Goal: Download file/media

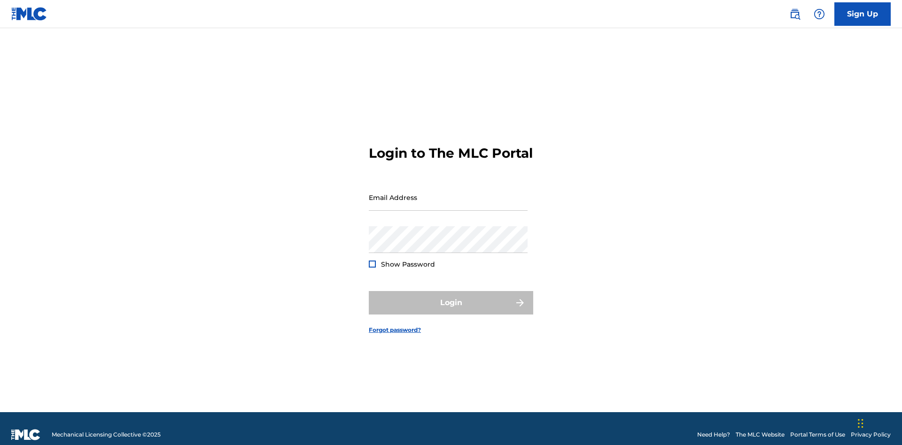
scroll to position [12, 0]
click at [448, 193] on input "Email Address" at bounding box center [448, 197] width 159 height 27
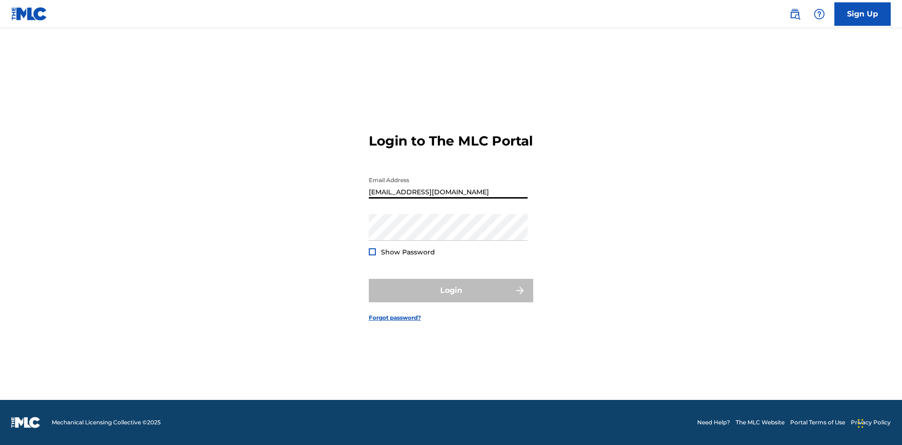
scroll to position [0, 26]
type input "[EMAIL_ADDRESS][DOMAIN_NAME]"
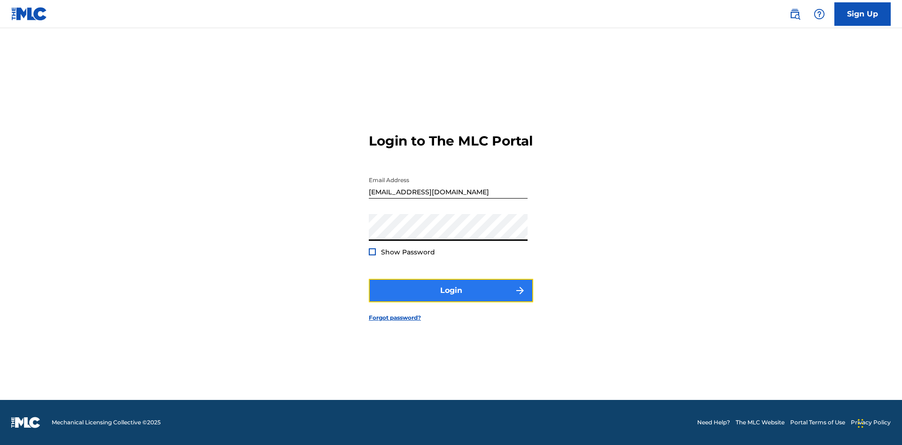
click at [451, 299] on button "Login" at bounding box center [451, 290] width 164 height 23
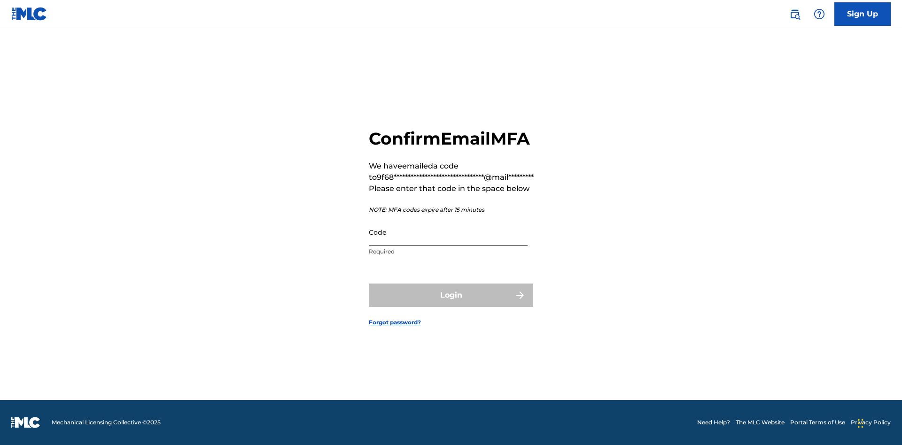
click at [448, 232] on input "Code" at bounding box center [448, 232] width 159 height 27
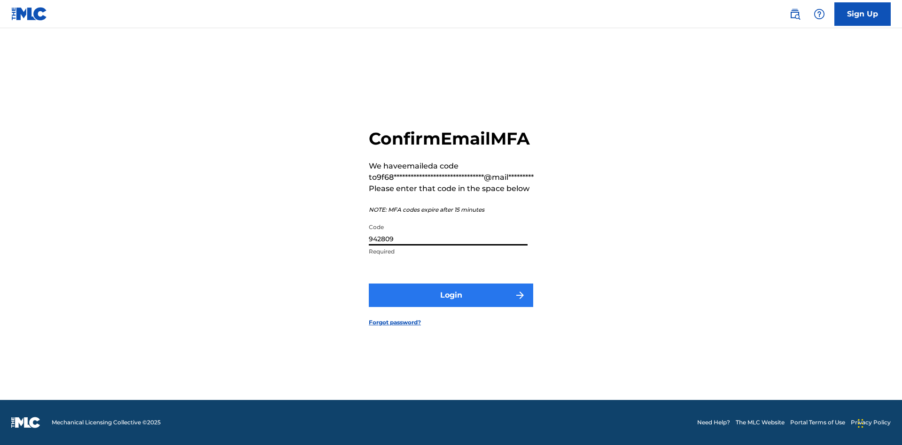
type input "942809"
click at [451, 295] on button "Login" at bounding box center [451, 295] width 164 height 23
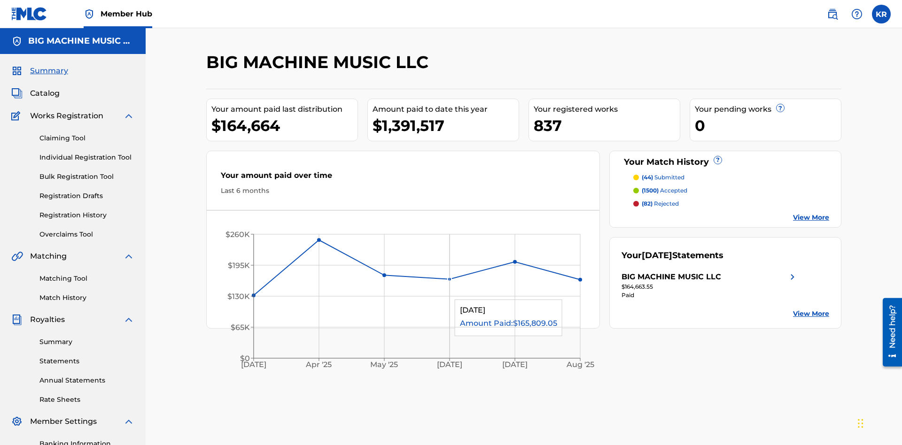
scroll to position [137, 0]
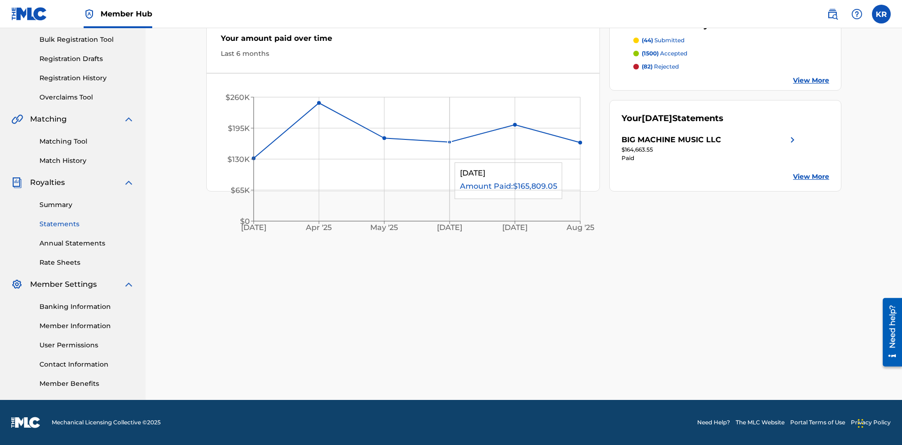
click at [87, 224] on link "Statements" at bounding box center [86, 224] width 95 height 10
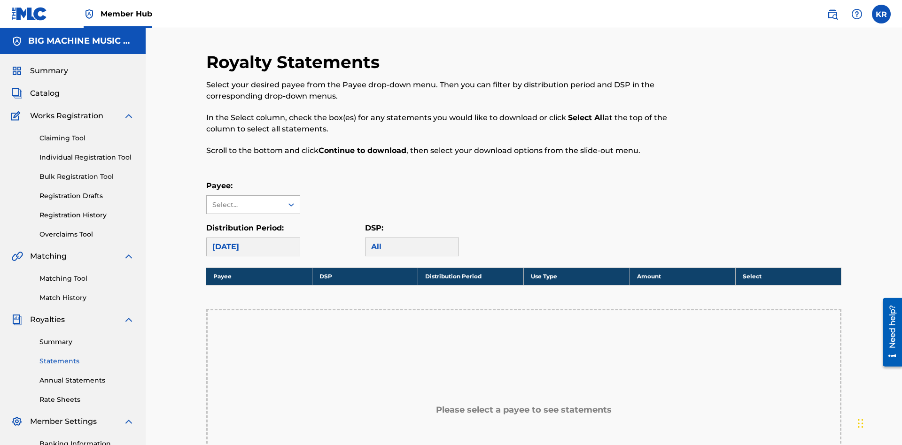
click at [245, 200] on div "Select..." at bounding box center [244, 205] width 64 height 10
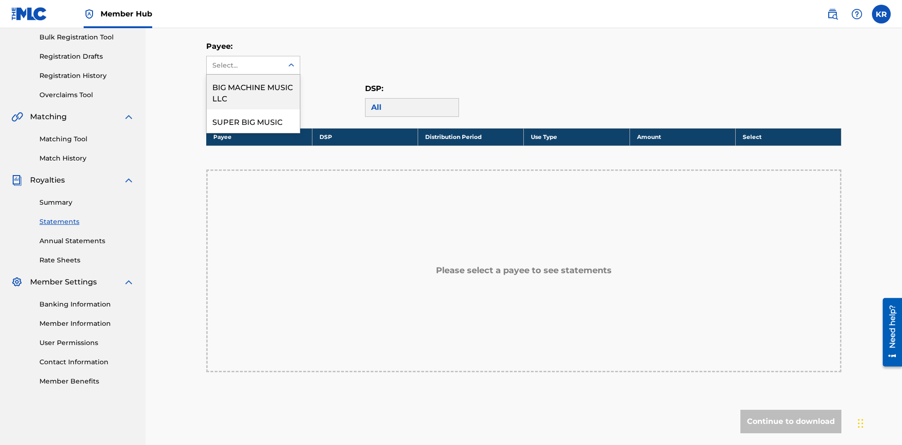
click at [253, 92] on div "BIG MACHINE MUSIC LLC" at bounding box center [253, 92] width 93 height 35
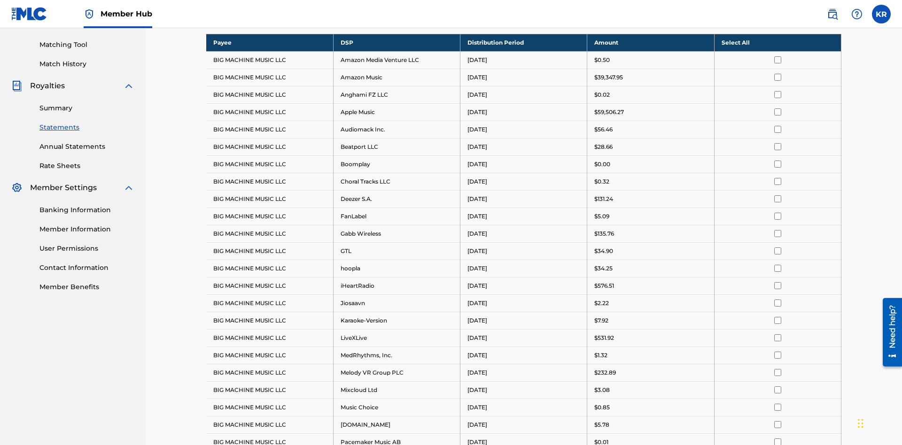
click at [245, 19] on div "August 2025" at bounding box center [244, 13] width 65 height 11
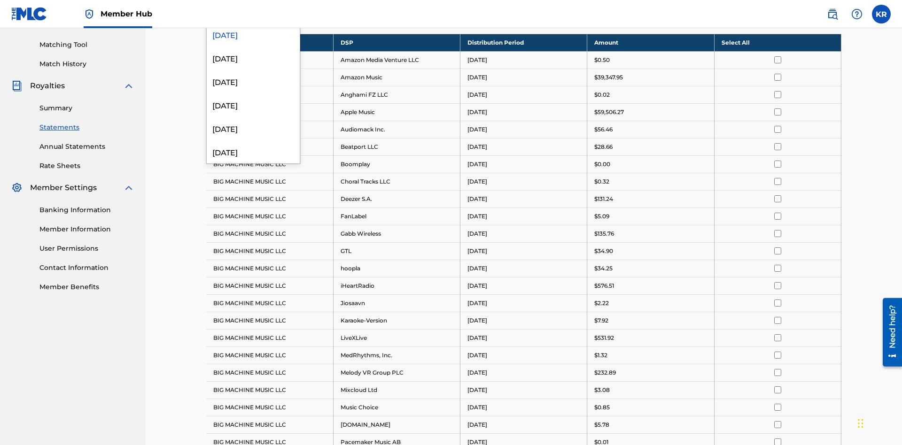
scroll to position [182, 0]
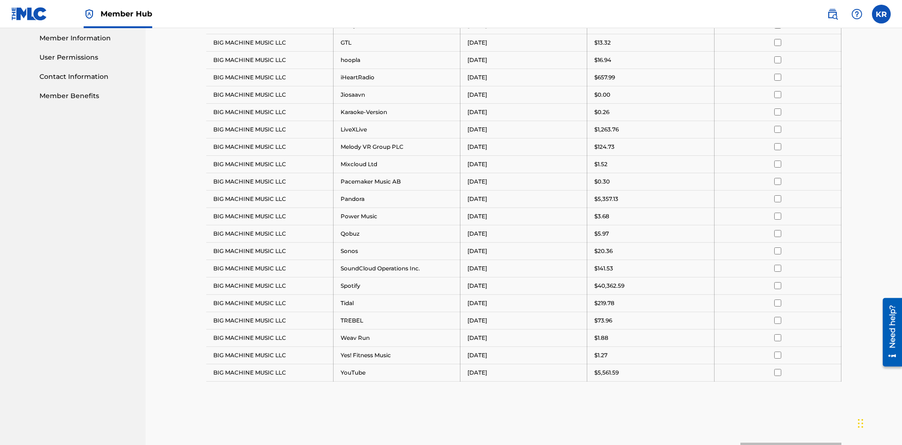
click at [777, 60] on input "checkbox" at bounding box center [777, 59] width 7 height 7
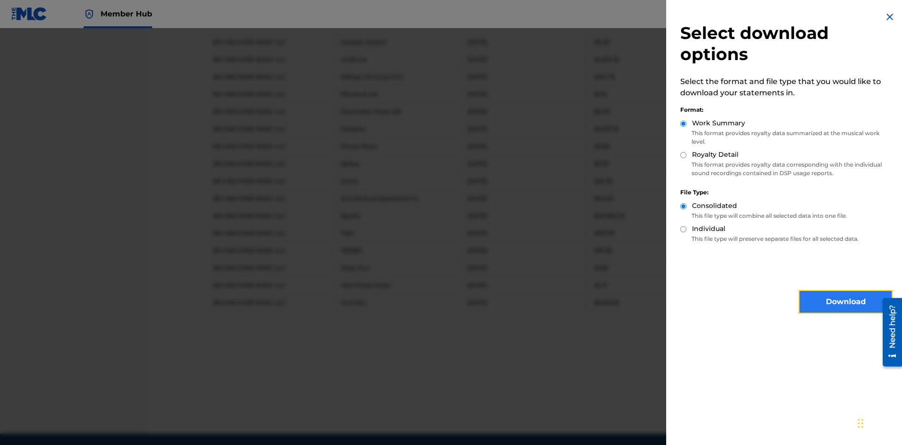
click at [845, 302] on button "Download" at bounding box center [845, 301] width 94 height 23
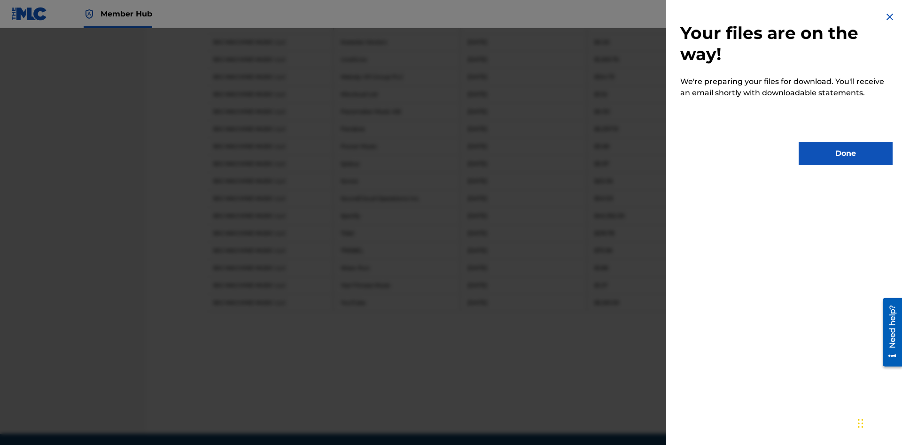
scroll to position [529, 0]
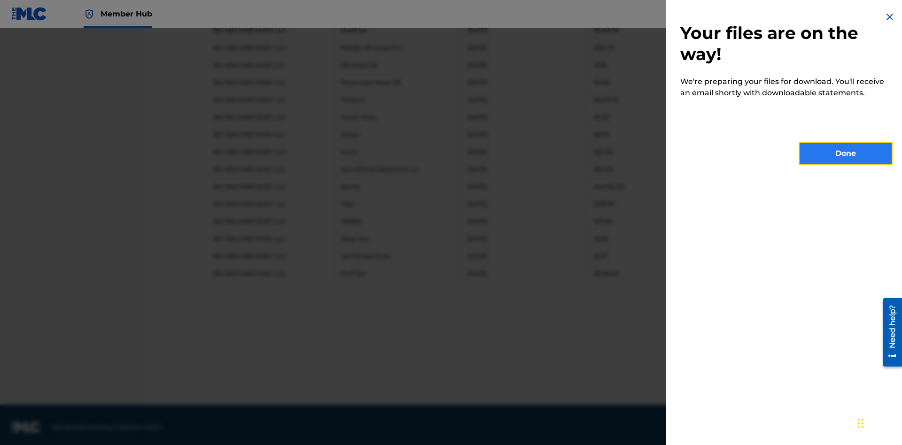
click at [845, 154] on button "Done" at bounding box center [845, 153] width 94 height 23
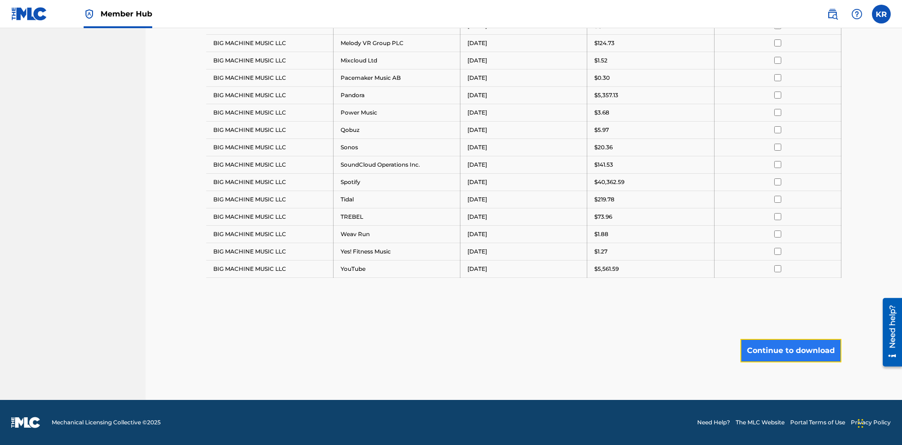
click at [790, 350] on button "Continue to download" at bounding box center [790, 350] width 101 height 23
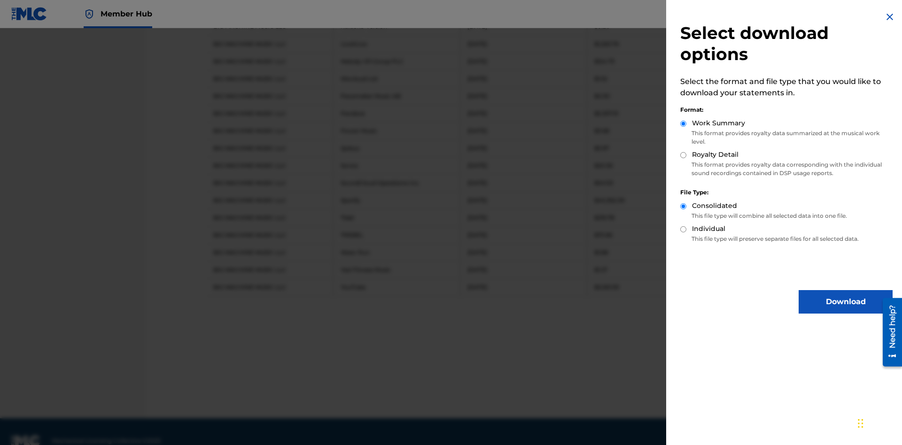
click at [683, 155] on input "Royalty Detail" at bounding box center [683, 155] width 6 height 6
radio input "true"
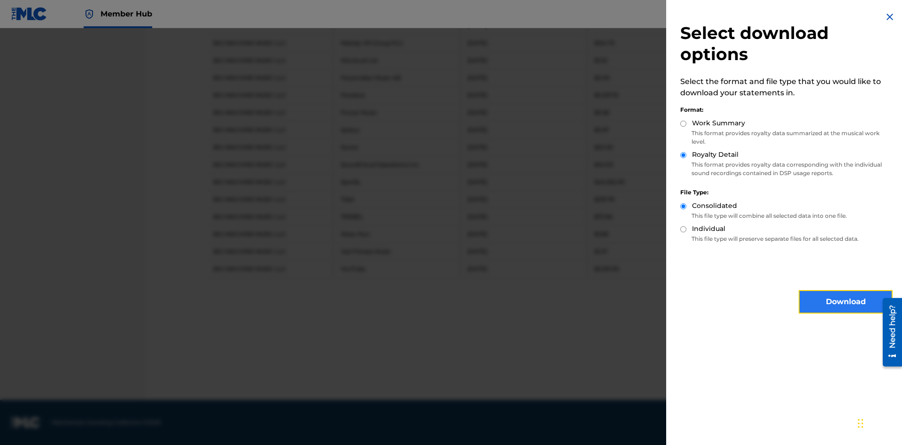
click at [845, 302] on button "Download" at bounding box center [845, 301] width 94 height 23
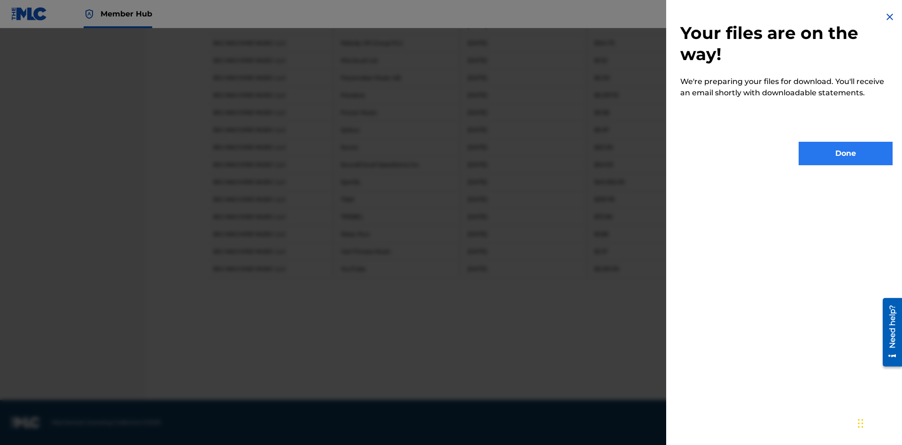
click at [845, 154] on button "Done" at bounding box center [845, 153] width 94 height 23
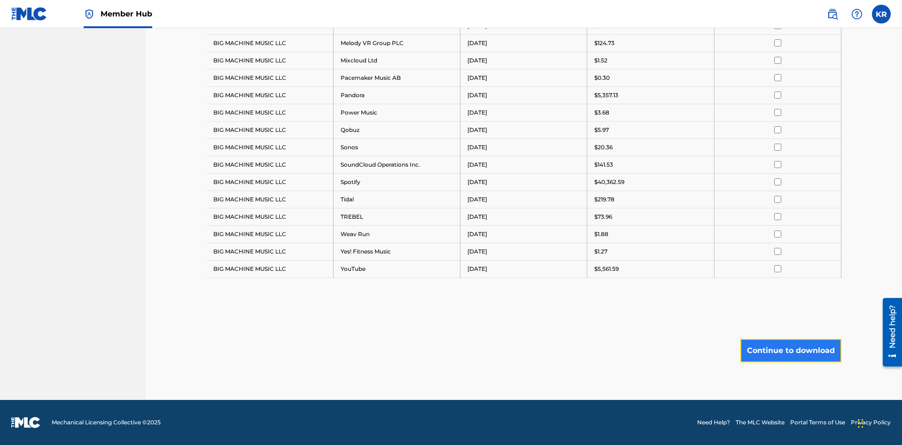
click at [790, 350] on button "Continue to download" at bounding box center [790, 350] width 101 height 23
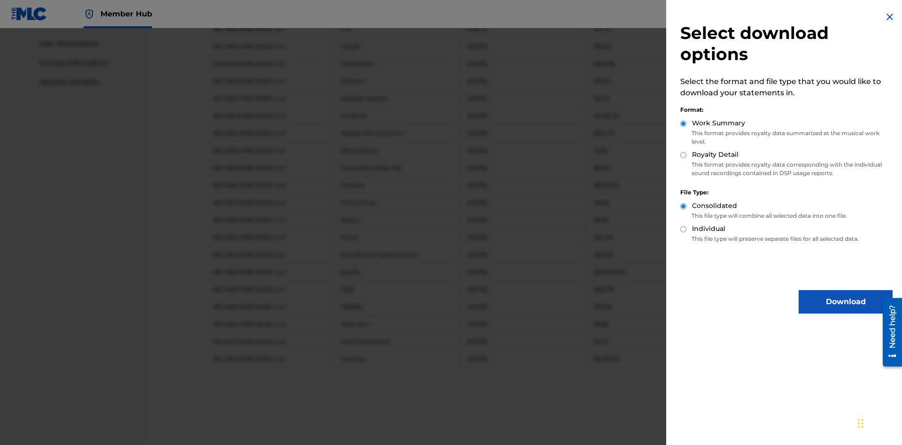
click at [683, 229] on input "Individual" at bounding box center [683, 229] width 6 height 6
radio input "true"
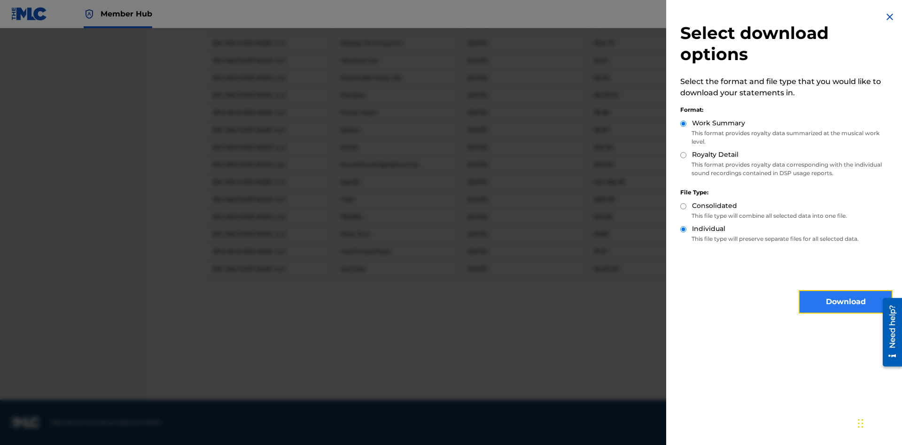
click at [845, 302] on button "Download" at bounding box center [845, 301] width 94 height 23
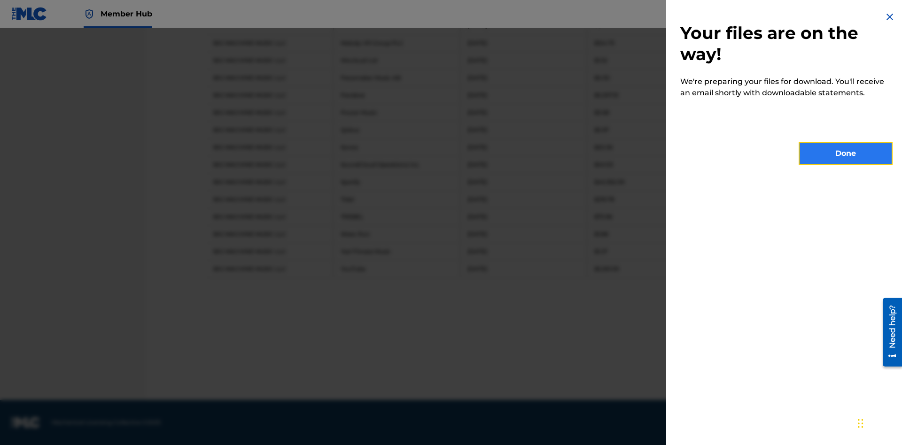
click at [845, 154] on button "Done" at bounding box center [845, 153] width 94 height 23
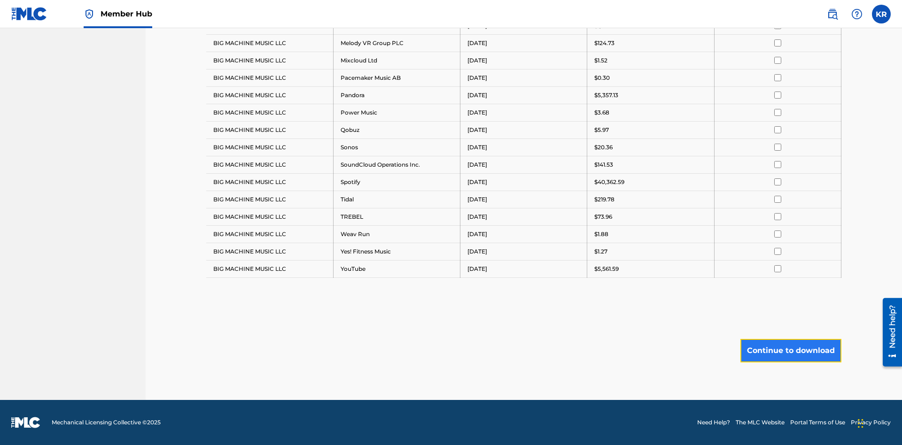
click at [790, 350] on button "Continue to download" at bounding box center [790, 350] width 101 height 23
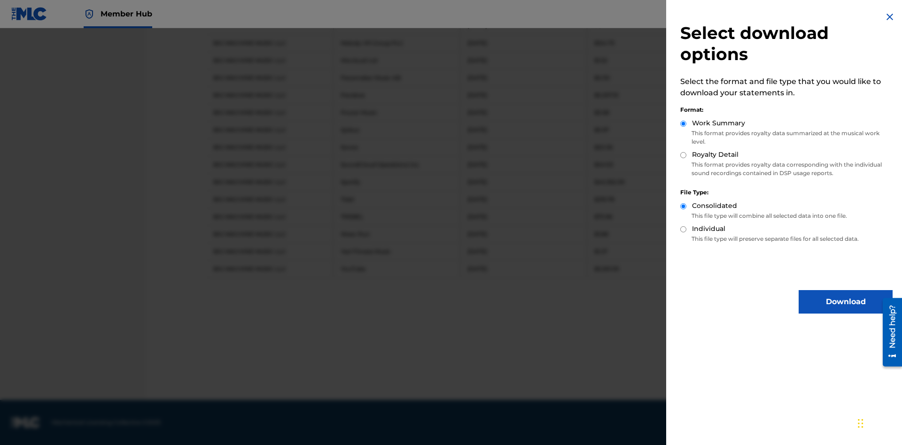
click at [683, 155] on input "Royalty Detail" at bounding box center [683, 155] width 6 height 6
radio input "true"
click at [683, 229] on input "Individual" at bounding box center [683, 229] width 6 height 6
radio input "true"
click at [845, 302] on button "Download" at bounding box center [845, 301] width 94 height 23
